Goal: Task Accomplishment & Management: Manage account settings

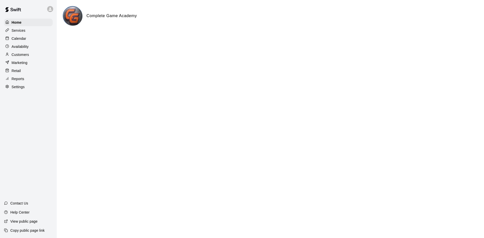
click at [21, 40] on p "Calendar" at bounding box center [19, 38] width 15 height 5
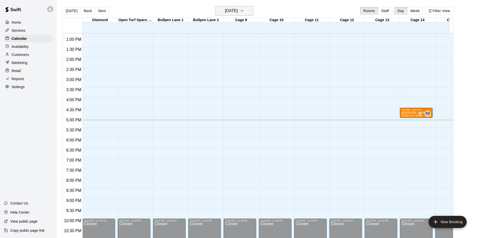
click at [238, 13] on h6 "[DATE]" at bounding box center [231, 10] width 13 height 7
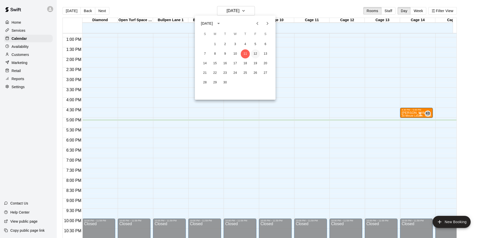
click at [255, 57] on button "12" at bounding box center [255, 53] width 9 height 9
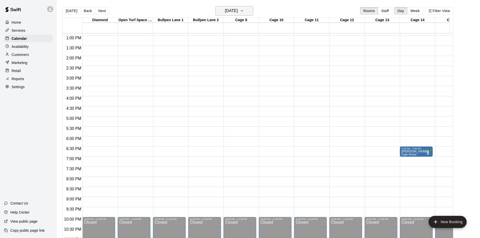
click at [238, 9] on h6 "[DATE]" at bounding box center [231, 10] width 13 height 7
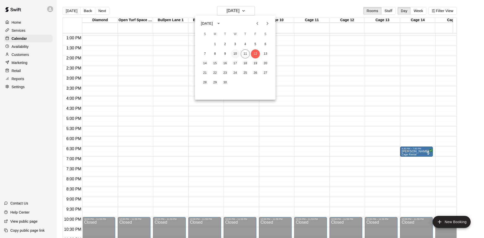
click at [235, 54] on button "10" at bounding box center [235, 53] width 9 height 9
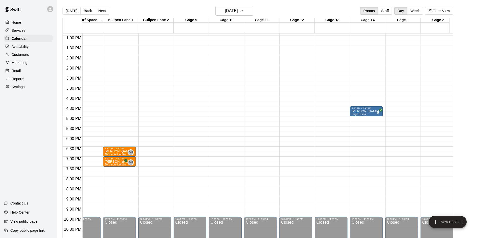
click at [15, 21] on p "Home" at bounding box center [17, 22] width 10 height 5
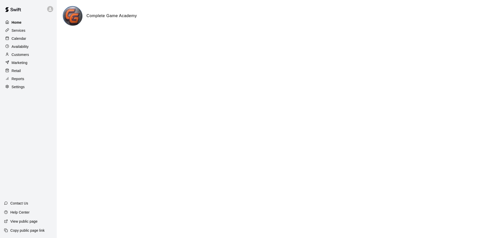
click at [10, 68] on div "Home Services Calendar Availability Customers Marketing Retail Reports Settings" at bounding box center [28, 54] width 57 height 73
click at [23, 40] on p "Calendar" at bounding box center [19, 38] width 15 height 5
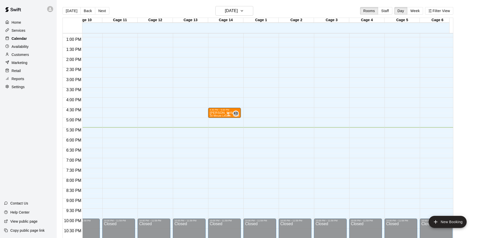
scroll to position [0, 202]
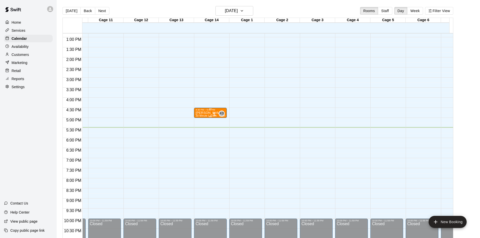
click at [211, 111] on div "4:30 PM – 5:00 PM" at bounding box center [211, 110] width 30 height 3
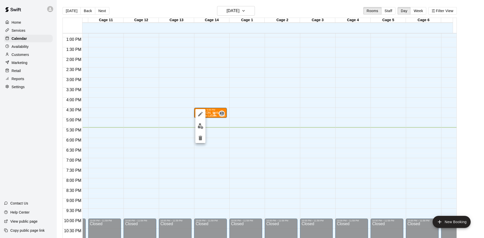
click at [203, 127] on img "edit" at bounding box center [201, 126] width 6 height 6
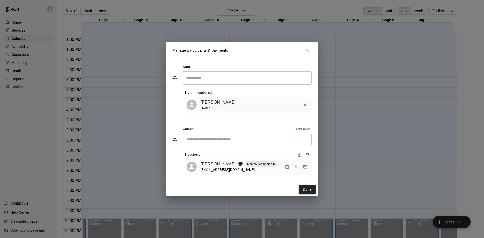
click at [296, 168] on span "Has not paid" at bounding box center [296, 166] width 9 height 4
click at [302, 189] on button "Done" at bounding box center [307, 189] width 17 height 9
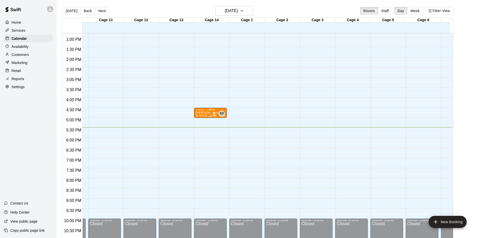
click at [217, 116] on div "KD 0" at bounding box center [218, 114] width 13 height 6
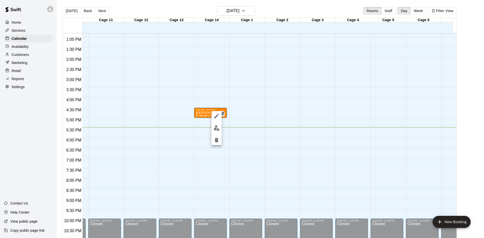
click at [218, 128] on img "edit" at bounding box center [217, 128] width 6 height 6
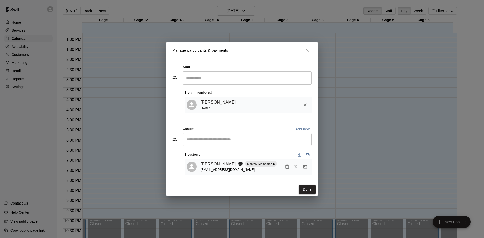
click at [296, 167] on span "Has not paid" at bounding box center [296, 166] width 9 height 4
click at [218, 167] on link "[PERSON_NAME]" at bounding box center [218, 164] width 35 height 7
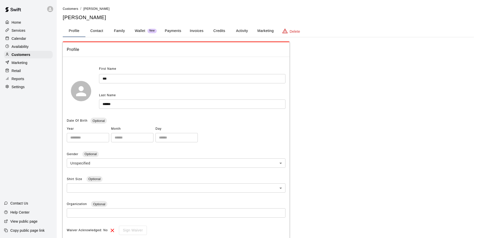
click at [20, 40] on p "Calendar" at bounding box center [19, 38] width 15 height 5
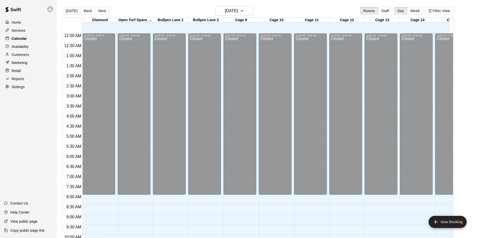
scroll to position [258, 0]
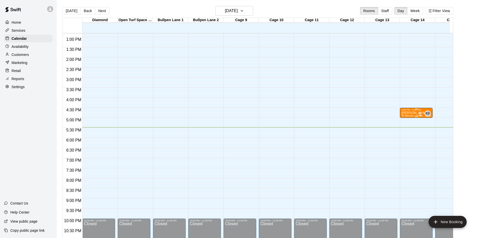
click at [420, 115] on div at bounding box center [420, 114] width 5 height 5
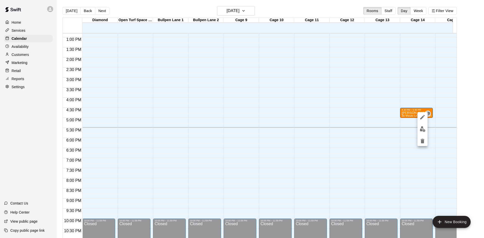
click at [422, 130] on img "edit" at bounding box center [423, 129] width 6 height 6
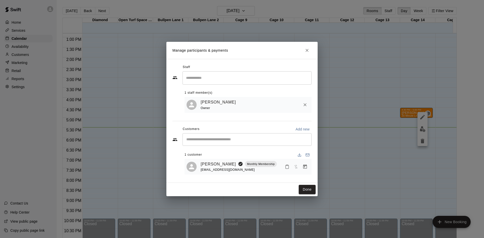
click at [287, 166] on icon "Mark attendance" at bounding box center [287, 167] width 5 height 5
click at [271, 173] on div at bounding box center [242, 119] width 484 height 238
click at [297, 168] on span "Has not paid" at bounding box center [296, 166] width 9 height 4
click at [287, 167] on icon "Mark attendance" at bounding box center [287, 167] width 5 height 5
click at [311, 170] on p "[PERSON_NAME] attended" at bounding box center [321, 168] width 45 height 5
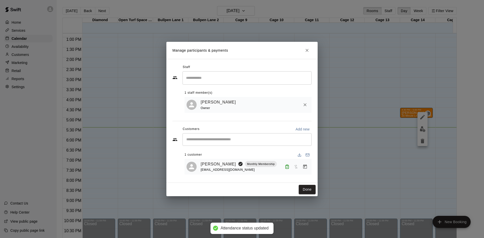
click at [291, 168] on button "Attended" at bounding box center [287, 167] width 9 height 9
click at [276, 183] on div at bounding box center [242, 119] width 484 height 238
click at [301, 168] on button "Manage bookings & payment" at bounding box center [305, 166] width 9 height 9
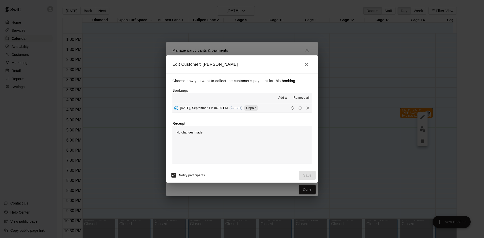
click at [270, 109] on button "[DATE], September 11: 04:30 PM (Current) Unpaid" at bounding box center [241, 107] width 139 height 9
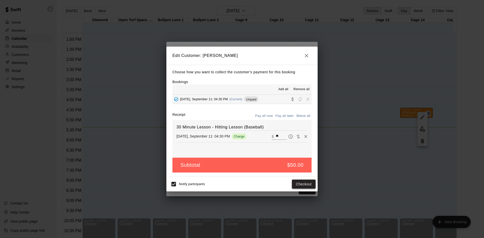
click at [298, 188] on button "Checkout" at bounding box center [304, 184] width 24 height 9
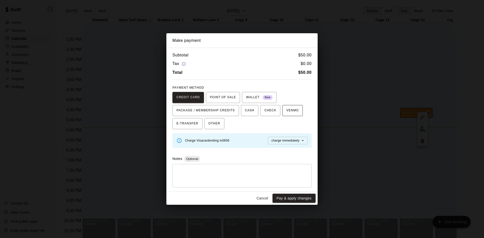
click at [293, 113] on span "VENMO" at bounding box center [292, 111] width 12 height 8
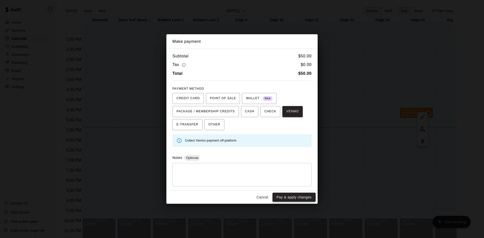
click at [293, 198] on button "Pay & apply changes" at bounding box center [294, 197] width 43 height 9
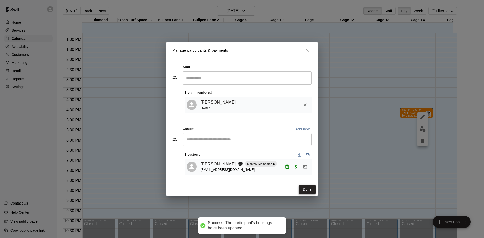
click at [307, 191] on button "Done" at bounding box center [307, 189] width 17 height 9
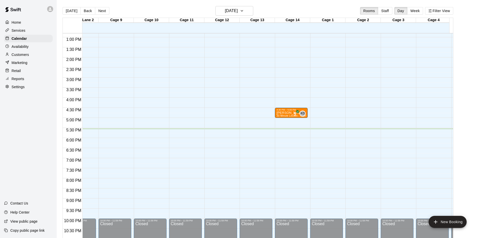
scroll to position [0, 27]
